Goal: Check status: Check status

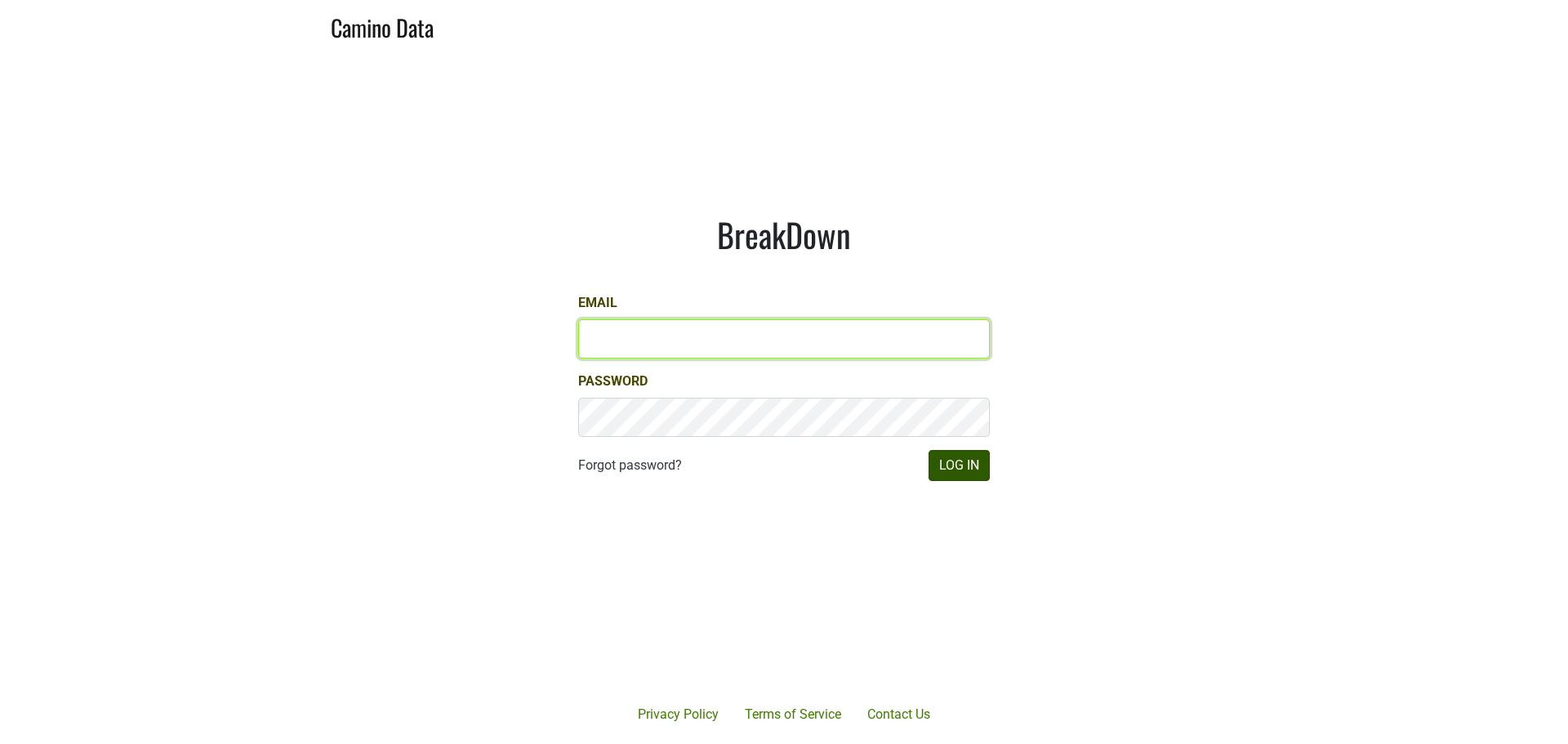
type input "anthony@truchardvineyards.com"
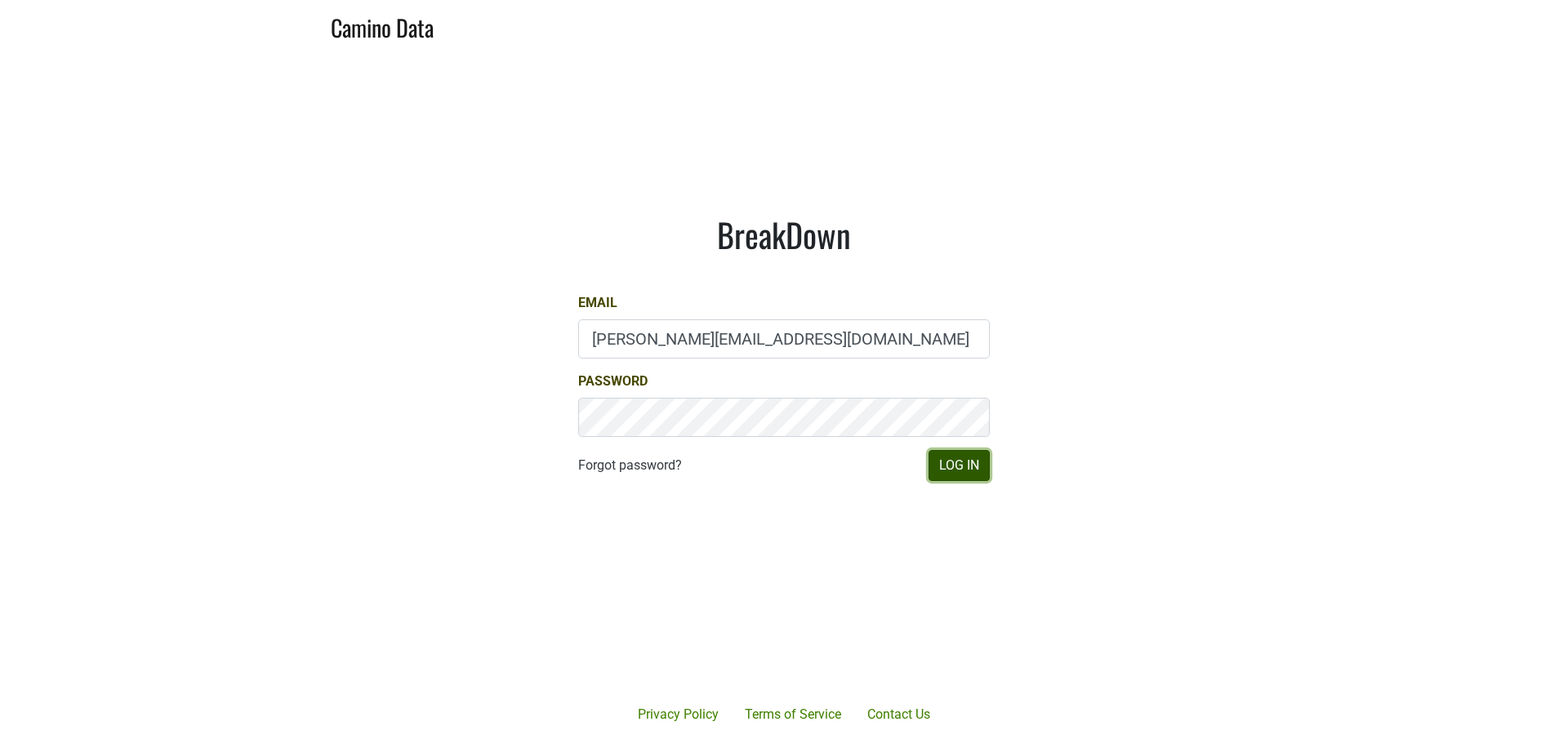
click at [954, 471] on button "Log In" at bounding box center [959, 466] width 61 height 31
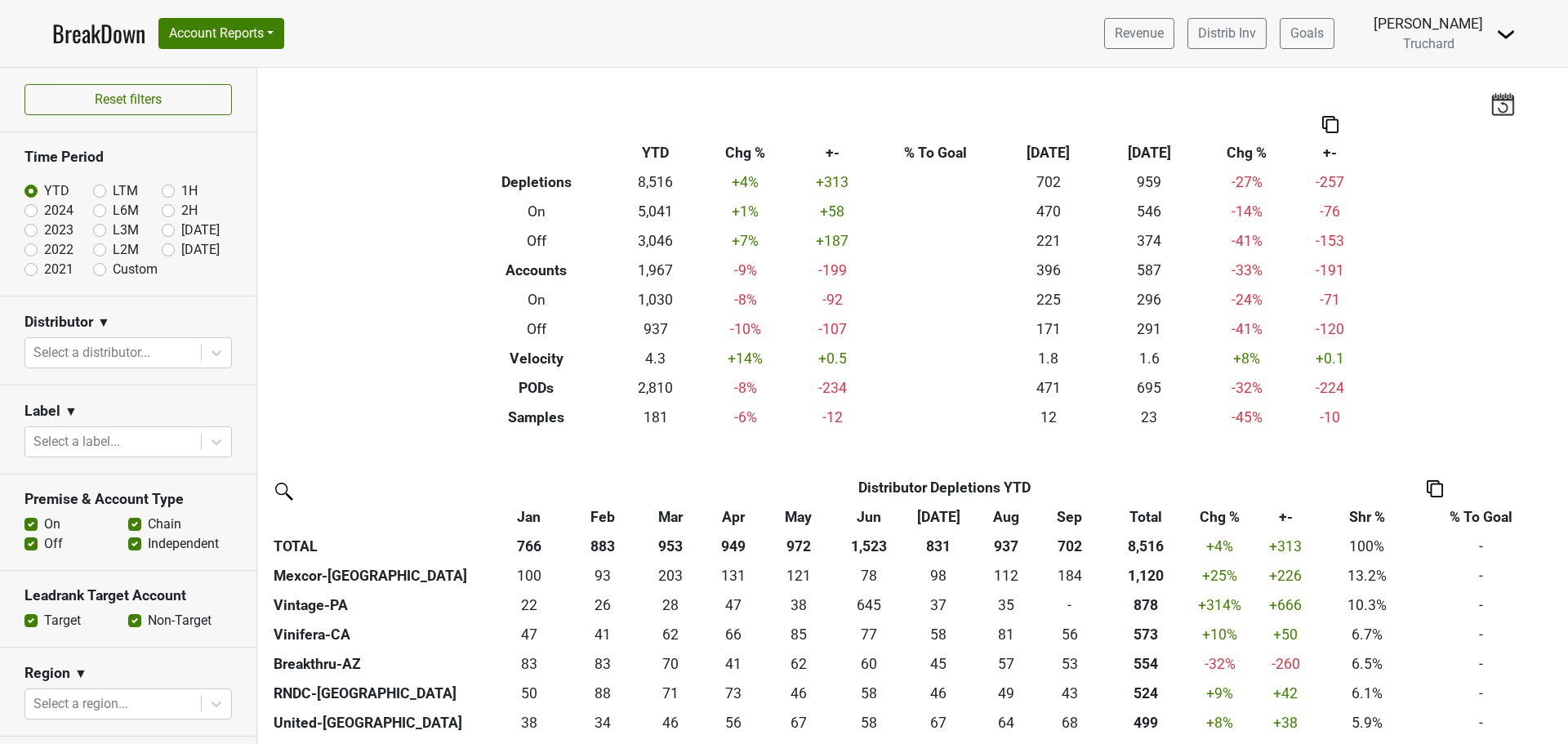
click at [181, 247] on label "[DATE]" at bounding box center [200, 250] width 38 height 20
click at [162, 247] on input "[DATE]" at bounding box center [195, 248] width 66 height 16
radio input "true"
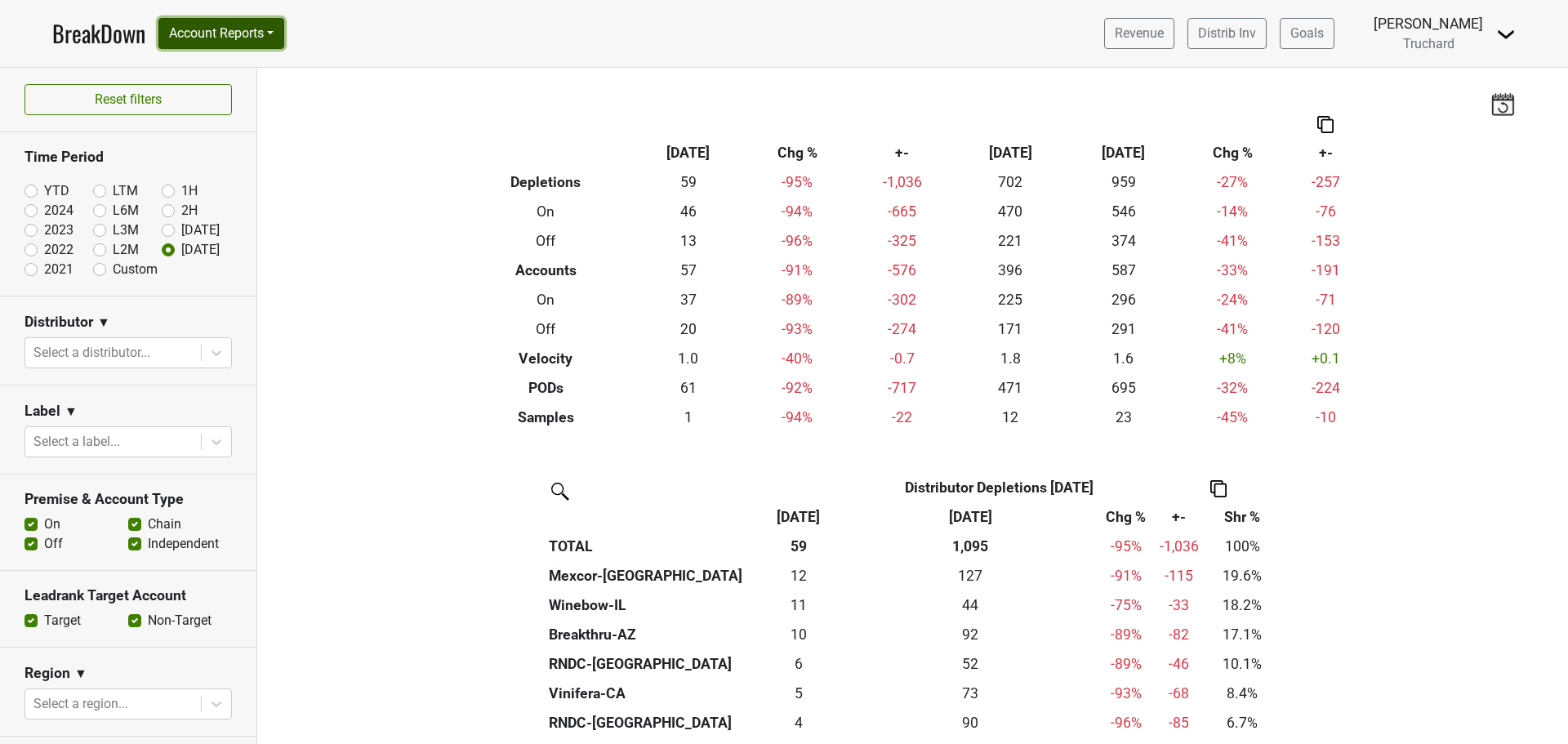
click at [255, 31] on button "Account Reports" at bounding box center [222, 34] width 126 height 31
click at [221, 77] on link "SuperRanker" at bounding box center [232, 71] width 145 height 26
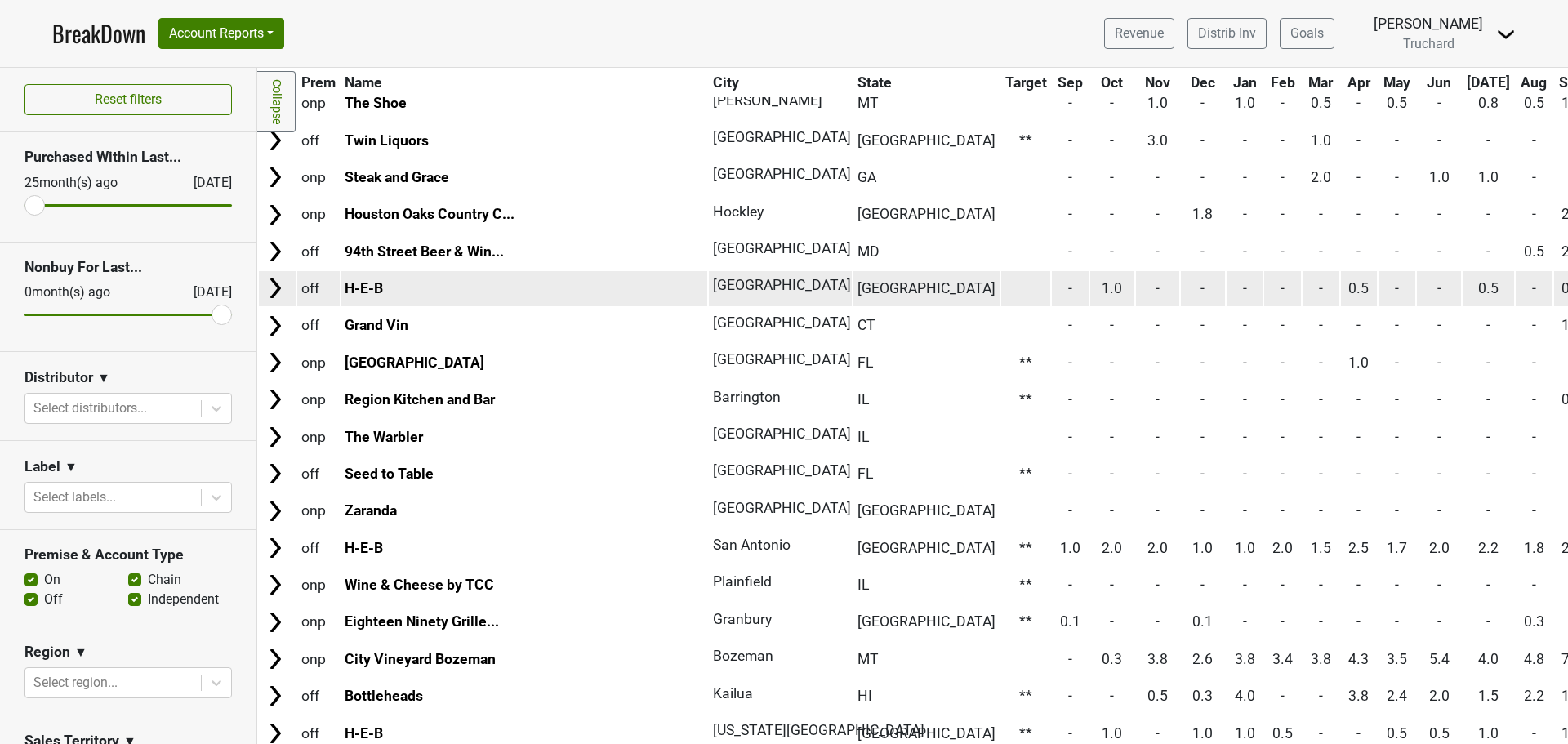
scroll to position [980, 0]
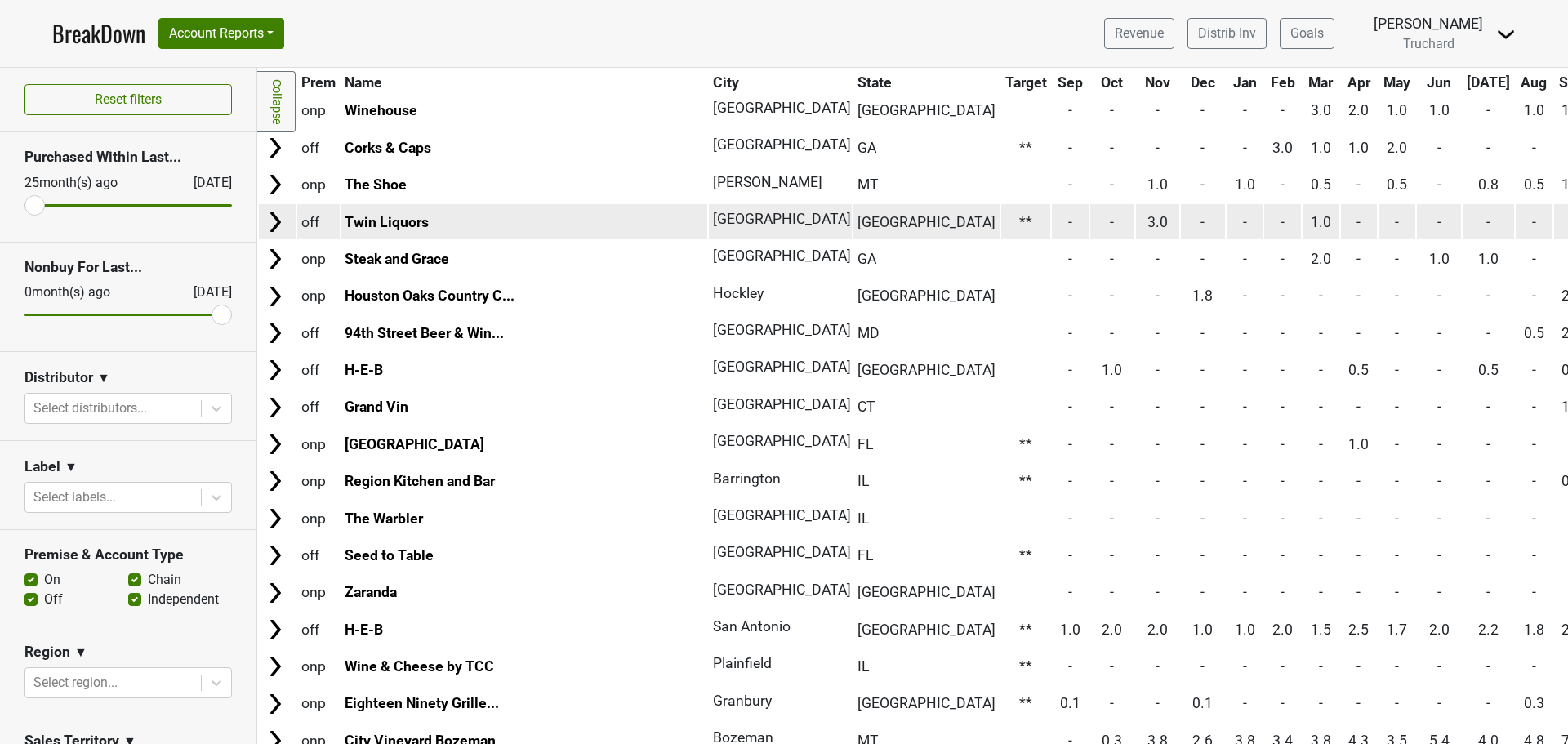
drag, startPoint x: 1205, startPoint y: 223, endPoint x: 1231, endPoint y: 239, distance: 30.5
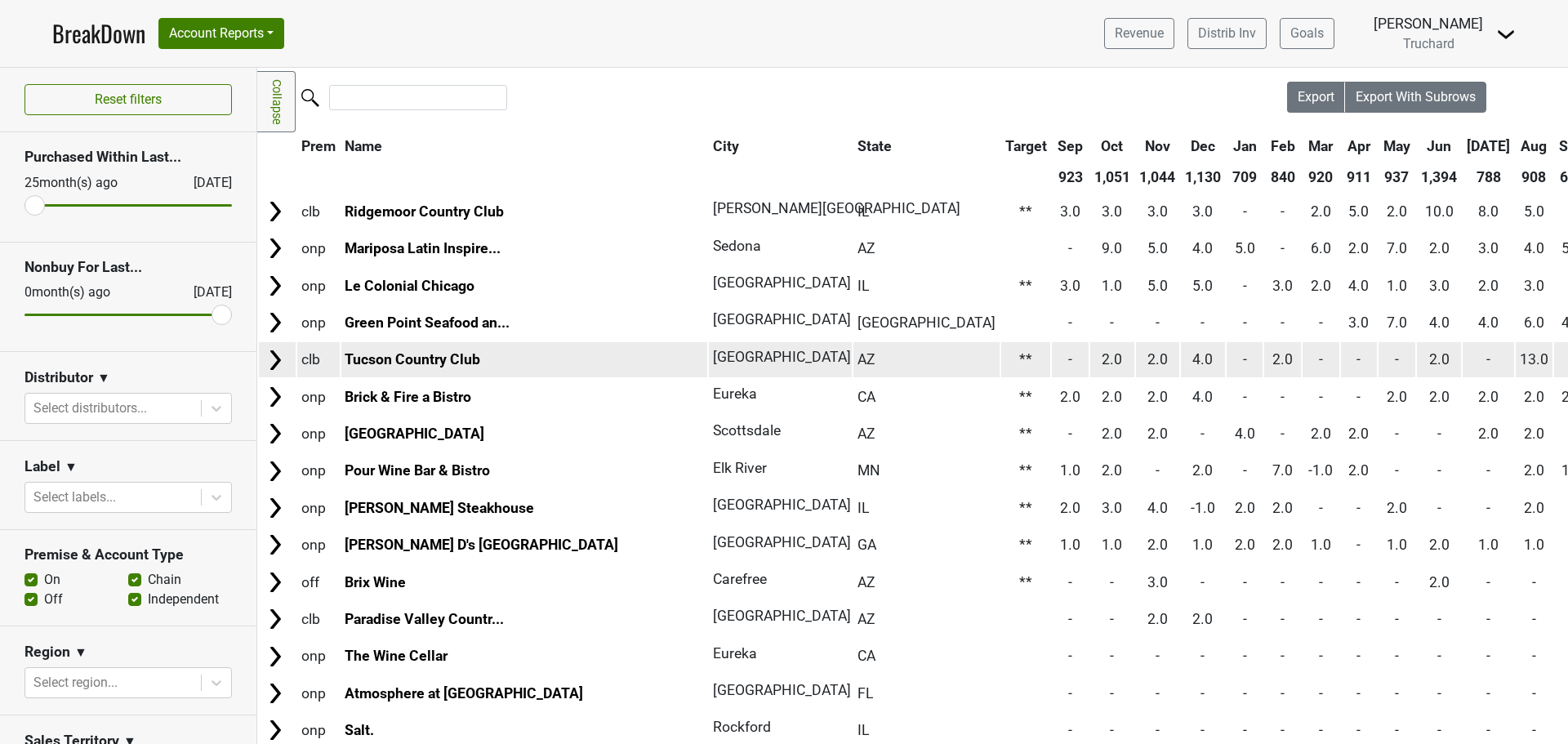
scroll to position [0, 0]
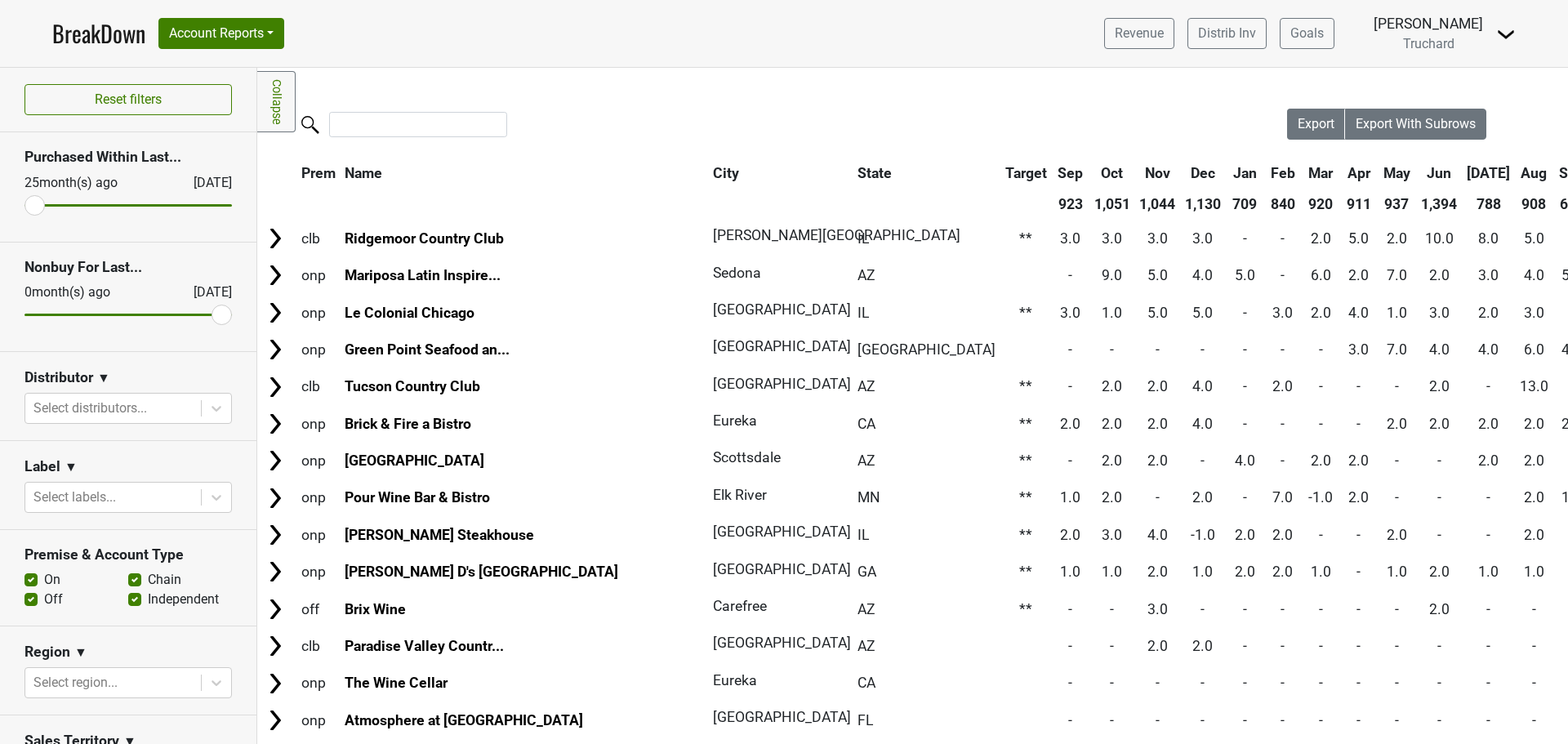
click at [1554, 173] on th "Sep" at bounding box center [1572, 174] width 37 height 29
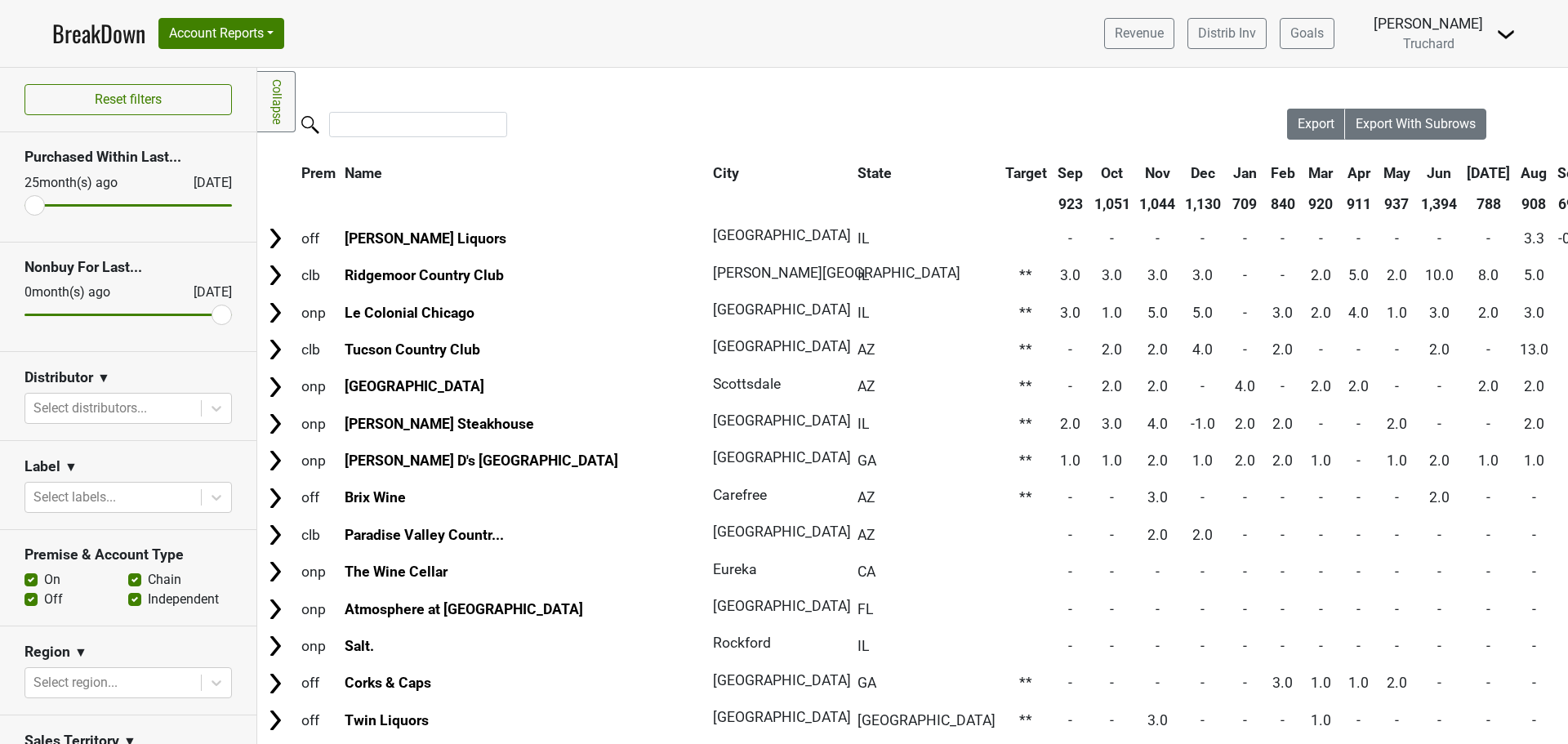
click at [1554, 173] on th "Sep" at bounding box center [1570, 174] width 34 height 29
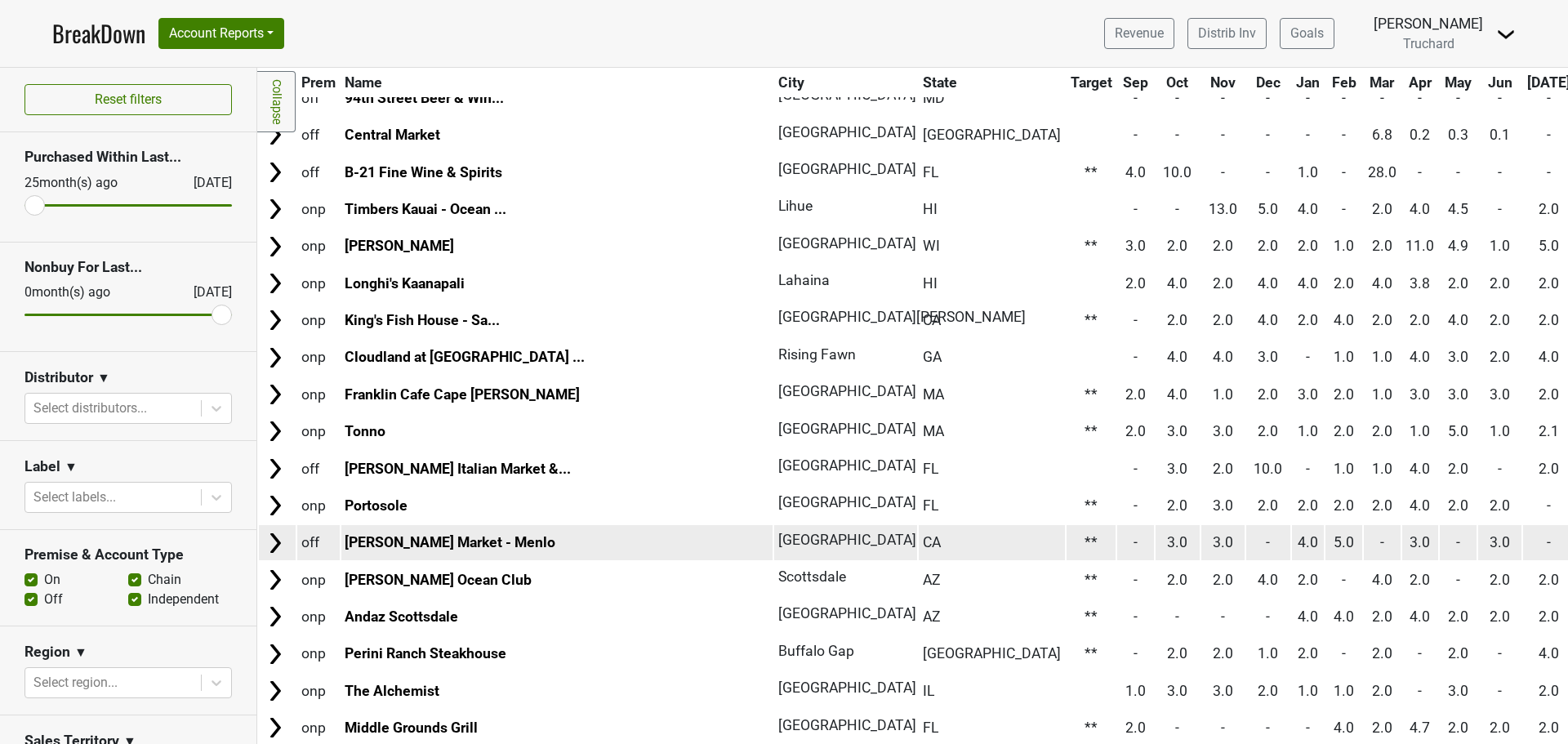
scroll to position [2857, 0]
